Goal: Navigation & Orientation: Find specific page/section

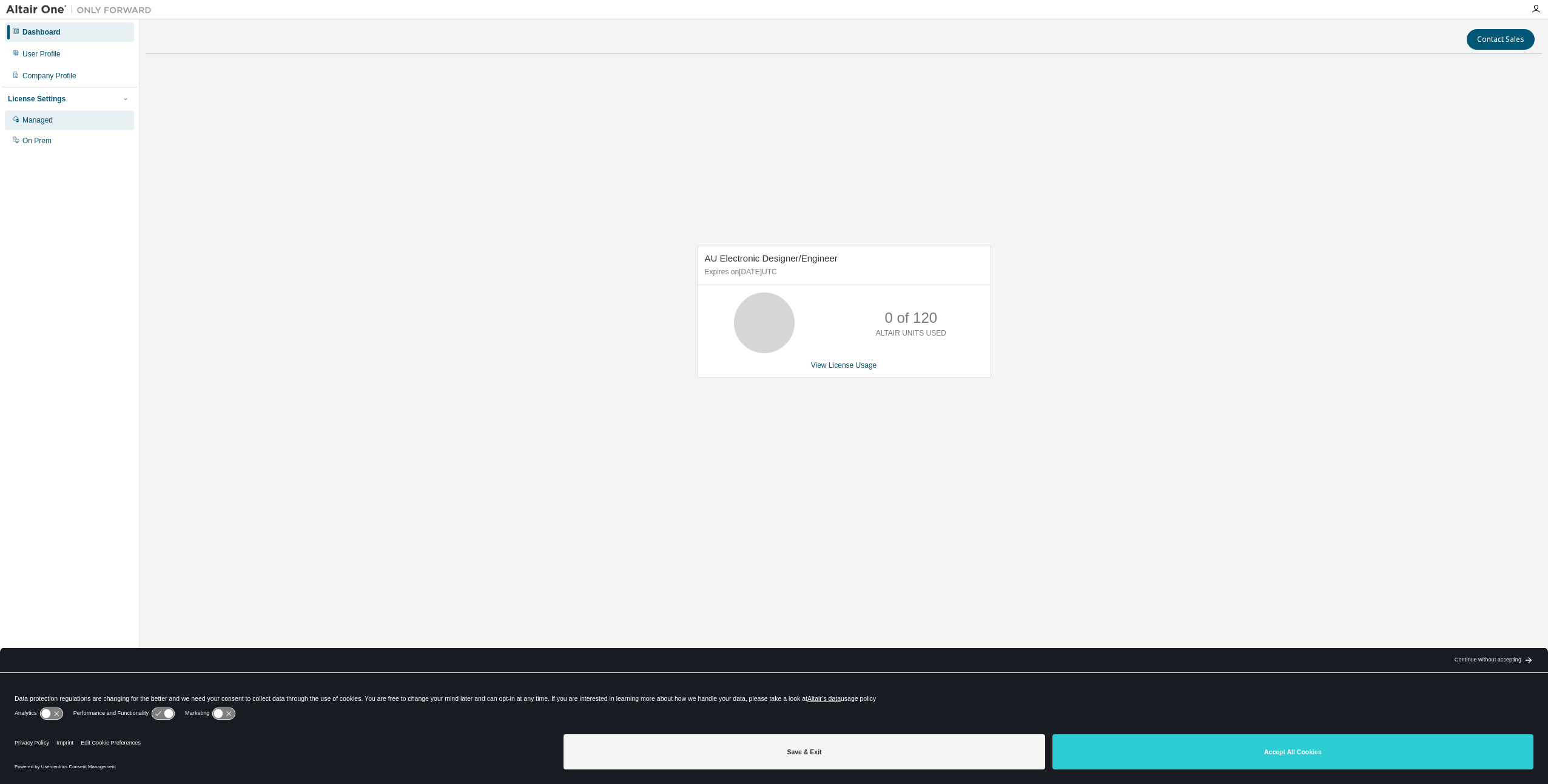
click at [35, 122] on div "Managed" at bounding box center [37, 119] width 30 height 10
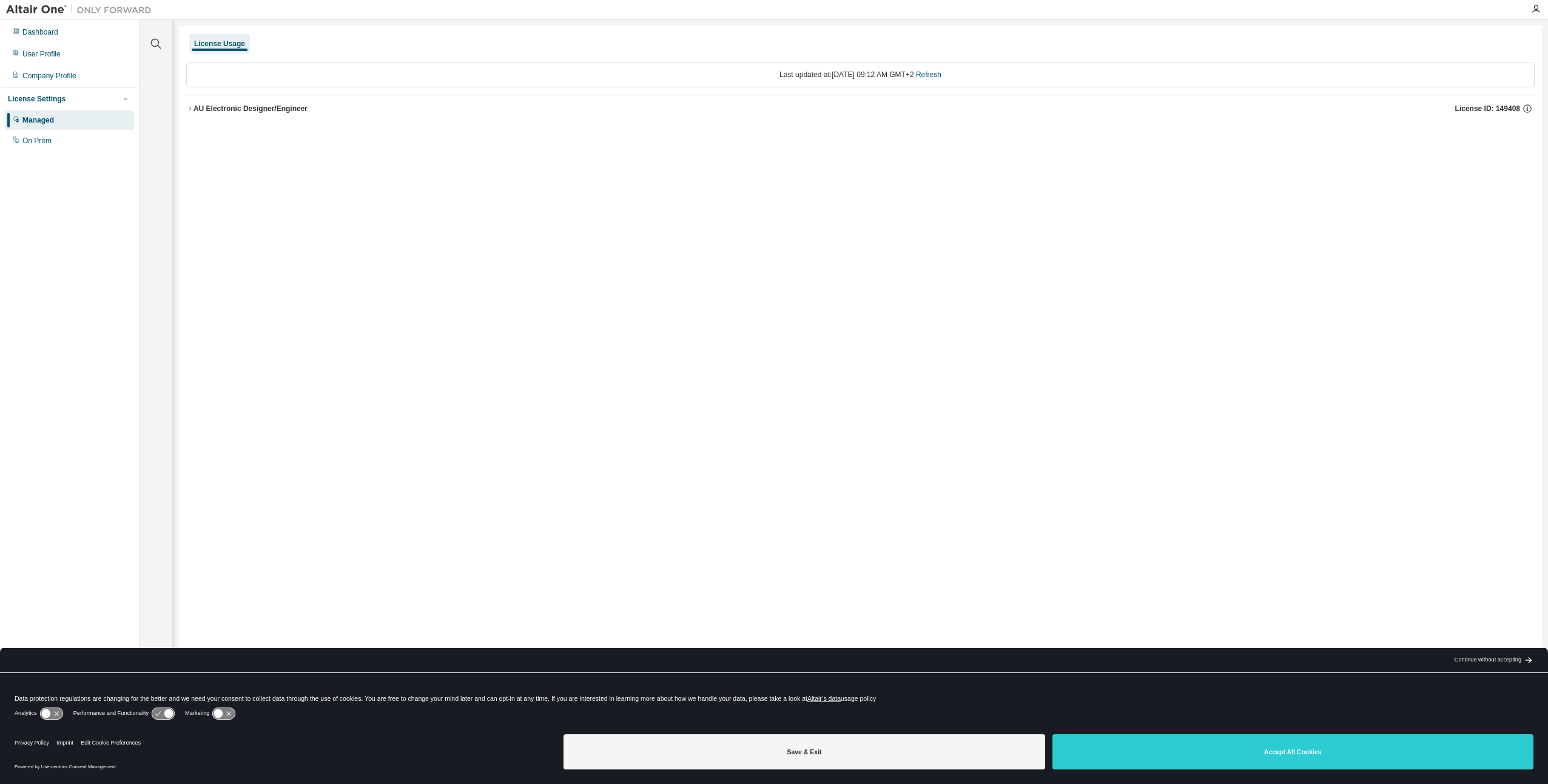
click at [233, 110] on div "AU Electronic Designer/Engineer" at bounding box center [251, 108] width 114 height 10
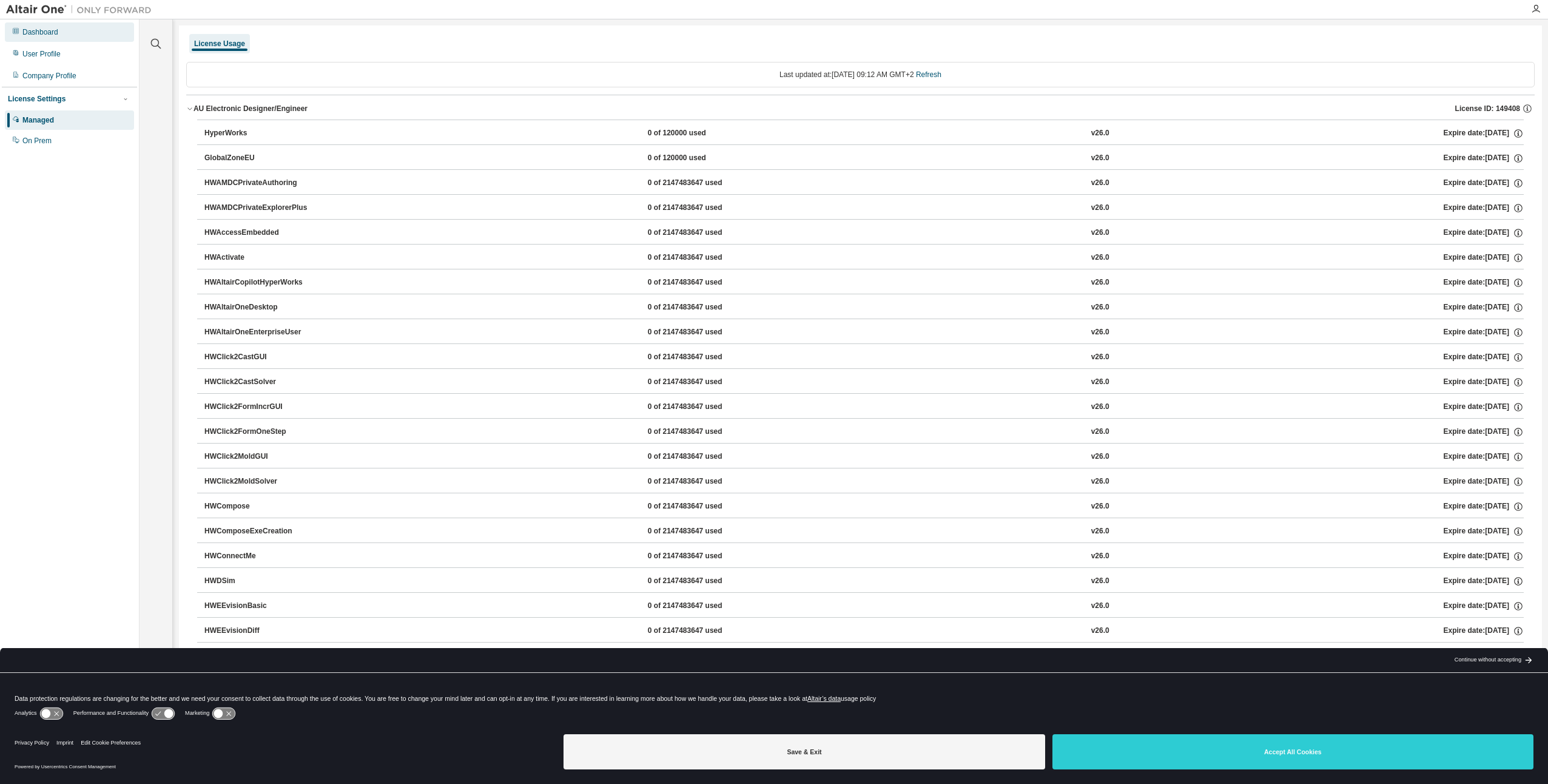
click at [62, 35] on div "Dashboard" at bounding box center [70, 32] width 129 height 19
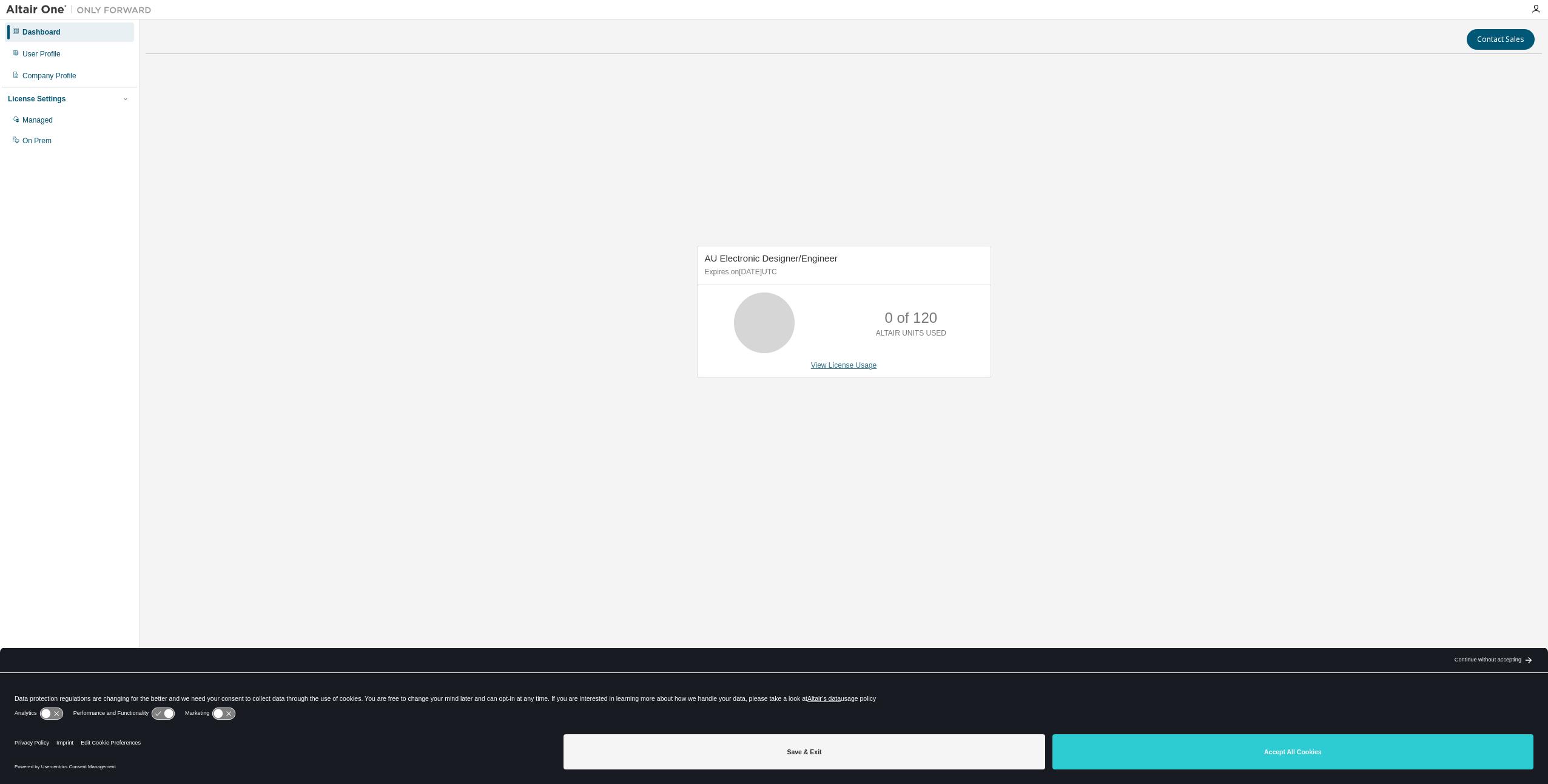
click at [839, 368] on link "View License Usage" at bounding box center [844, 365] width 66 height 8
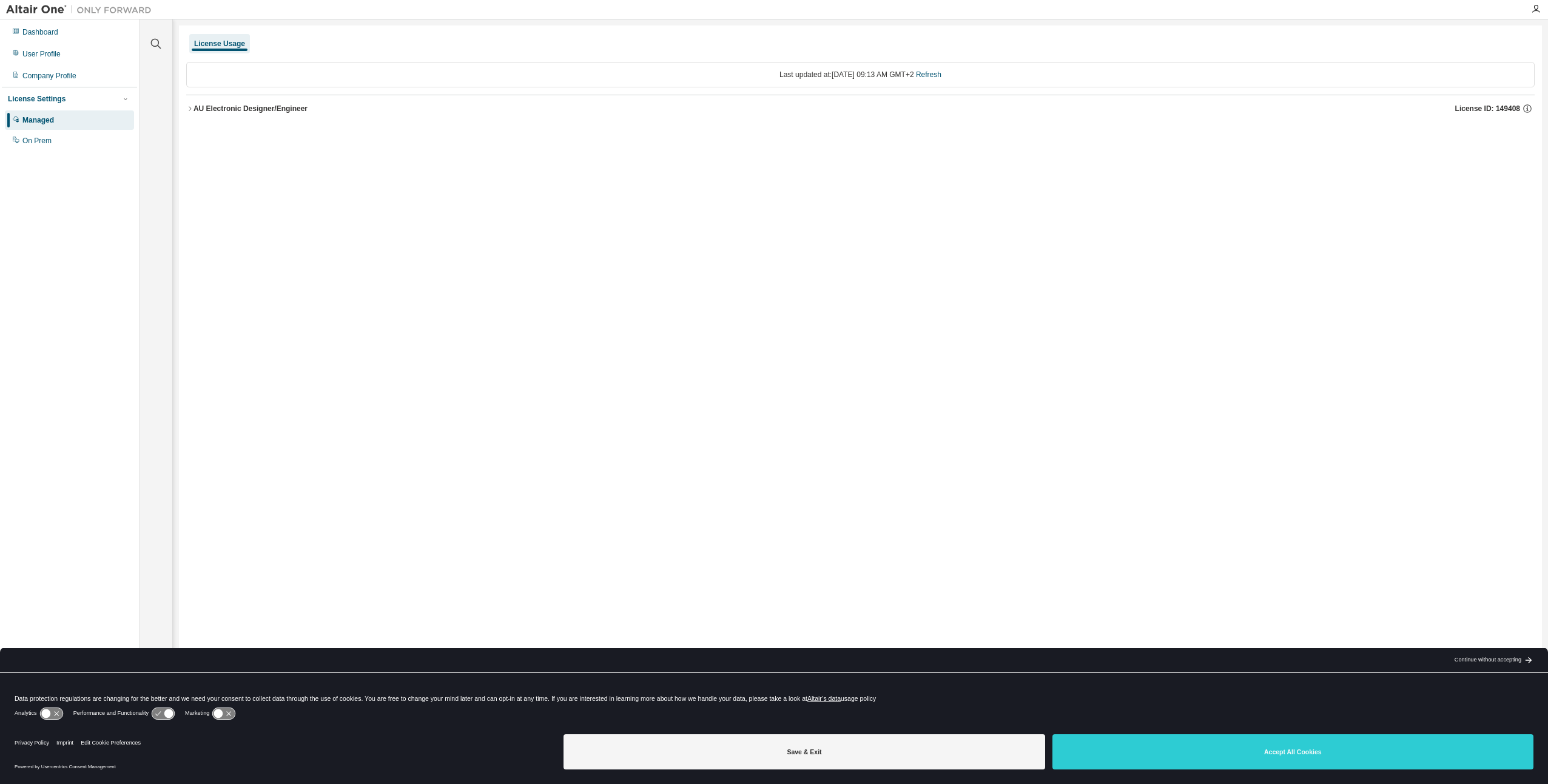
click at [192, 106] on icon "button" at bounding box center [190, 108] width 7 height 7
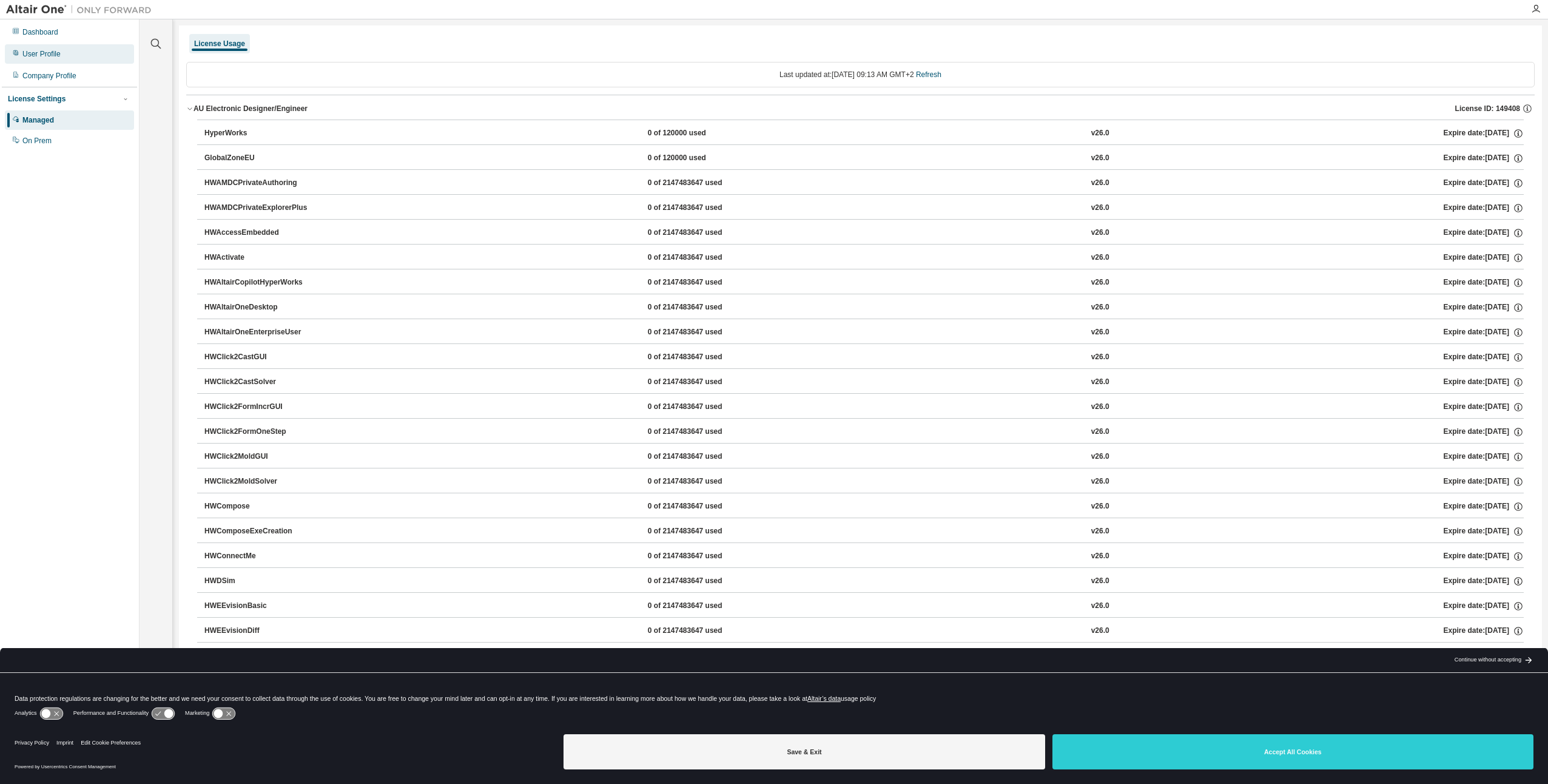
click at [41, 53] on div "User Profile" at bounding box center [42, 53] width 39 height 10
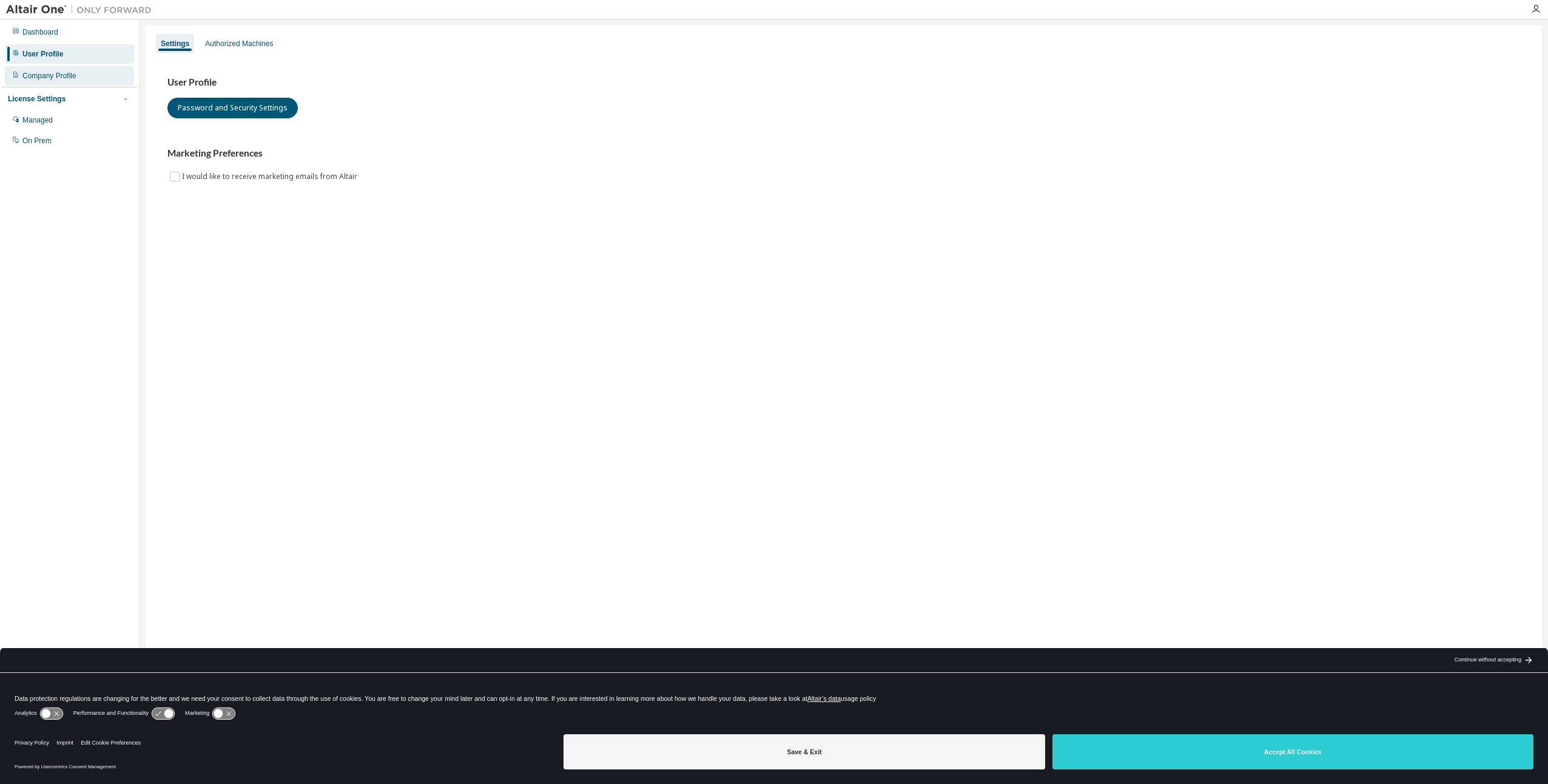
click at [62, 79] on div "Company Profile" at bounding box center [49, 76] width 54 height 10
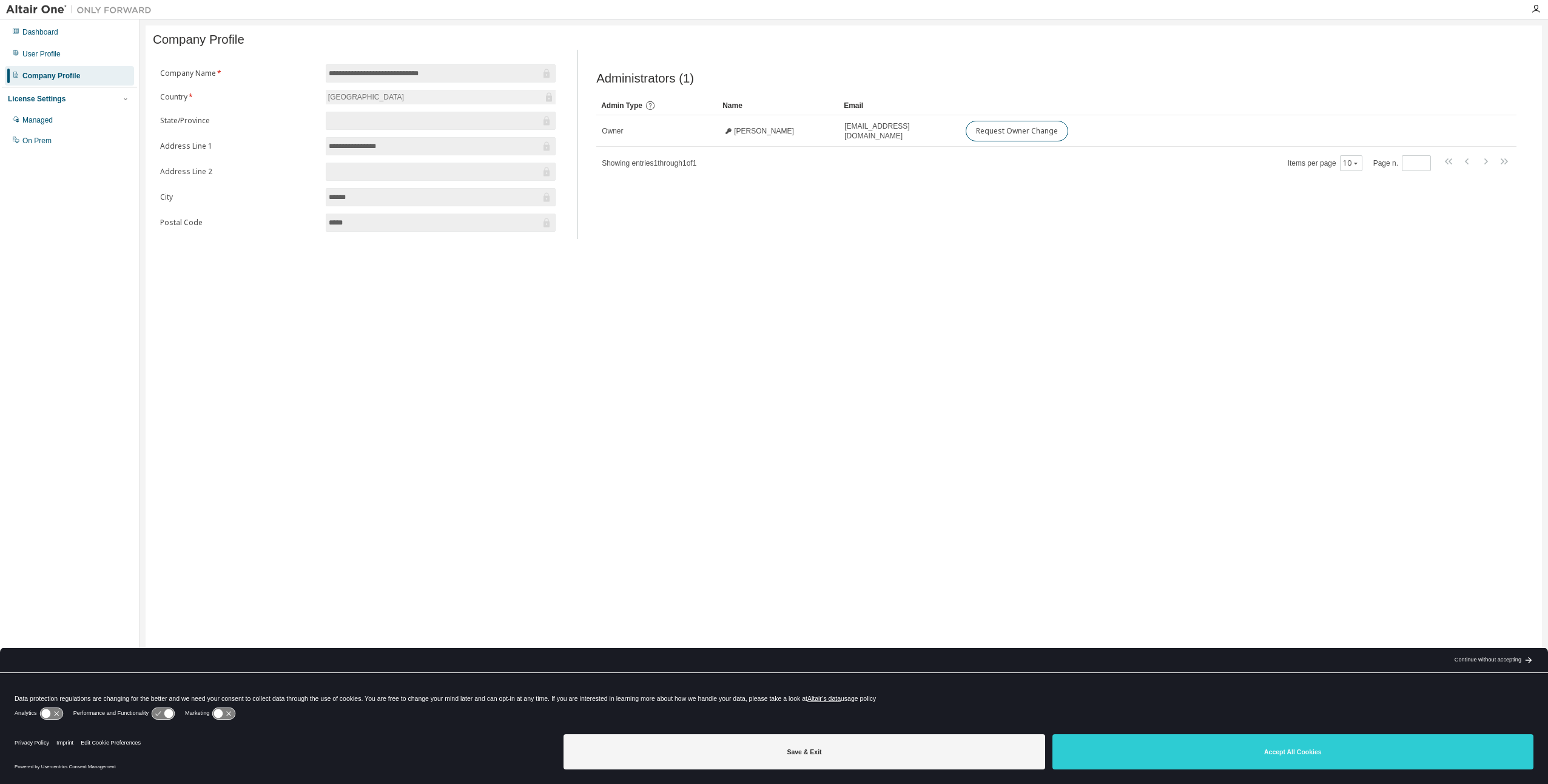
click at [767, 494] on div "**********" at bounding box center [843, 383] width 1397 height 717
click at [32, 28] on div "Dashboard" at bounding box center [40, 32] width 36 height 10
